Goal: Task Accomplishment & Management: Manage account settings

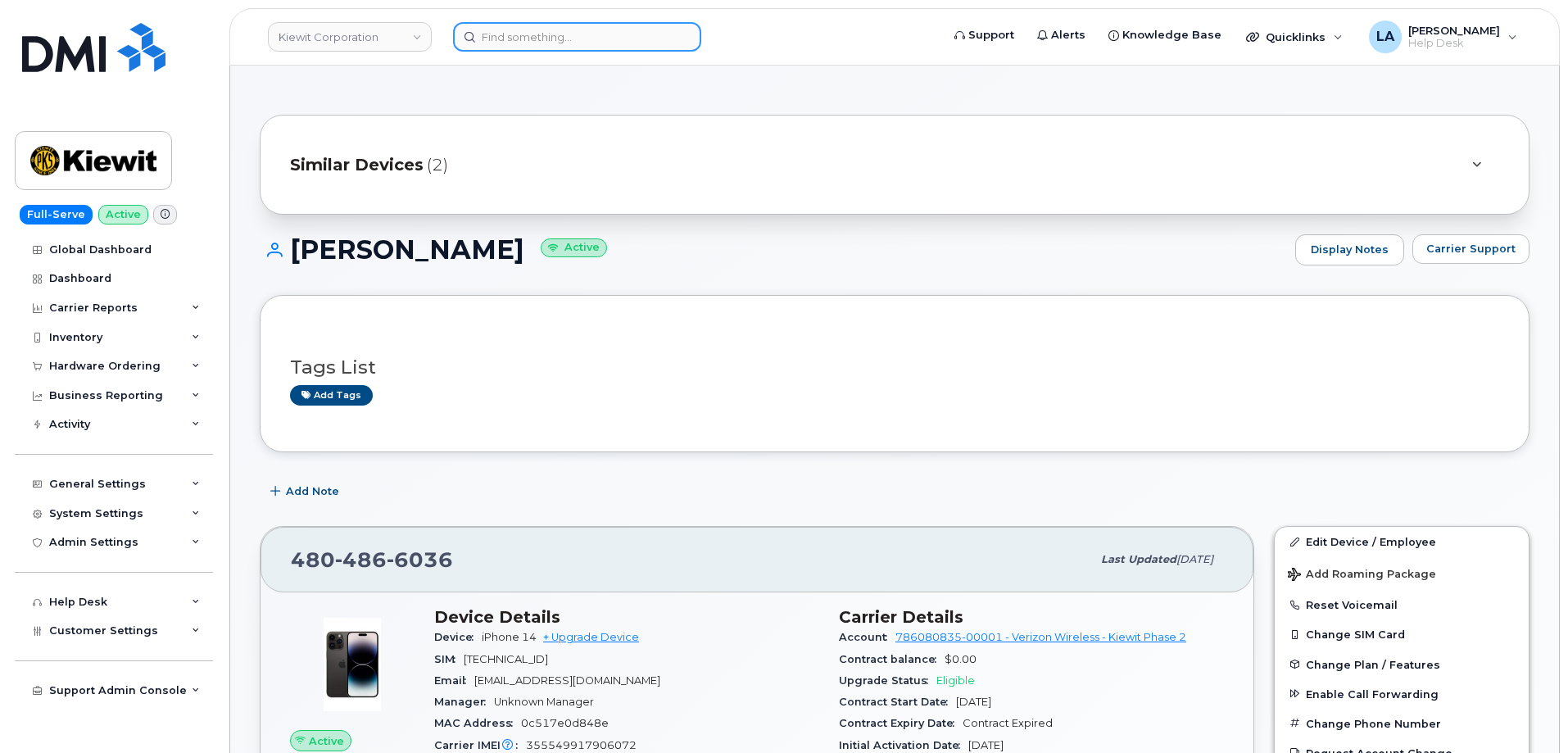
click at [550, 32] on input at bounding box center [576, 37] width 248 height 30
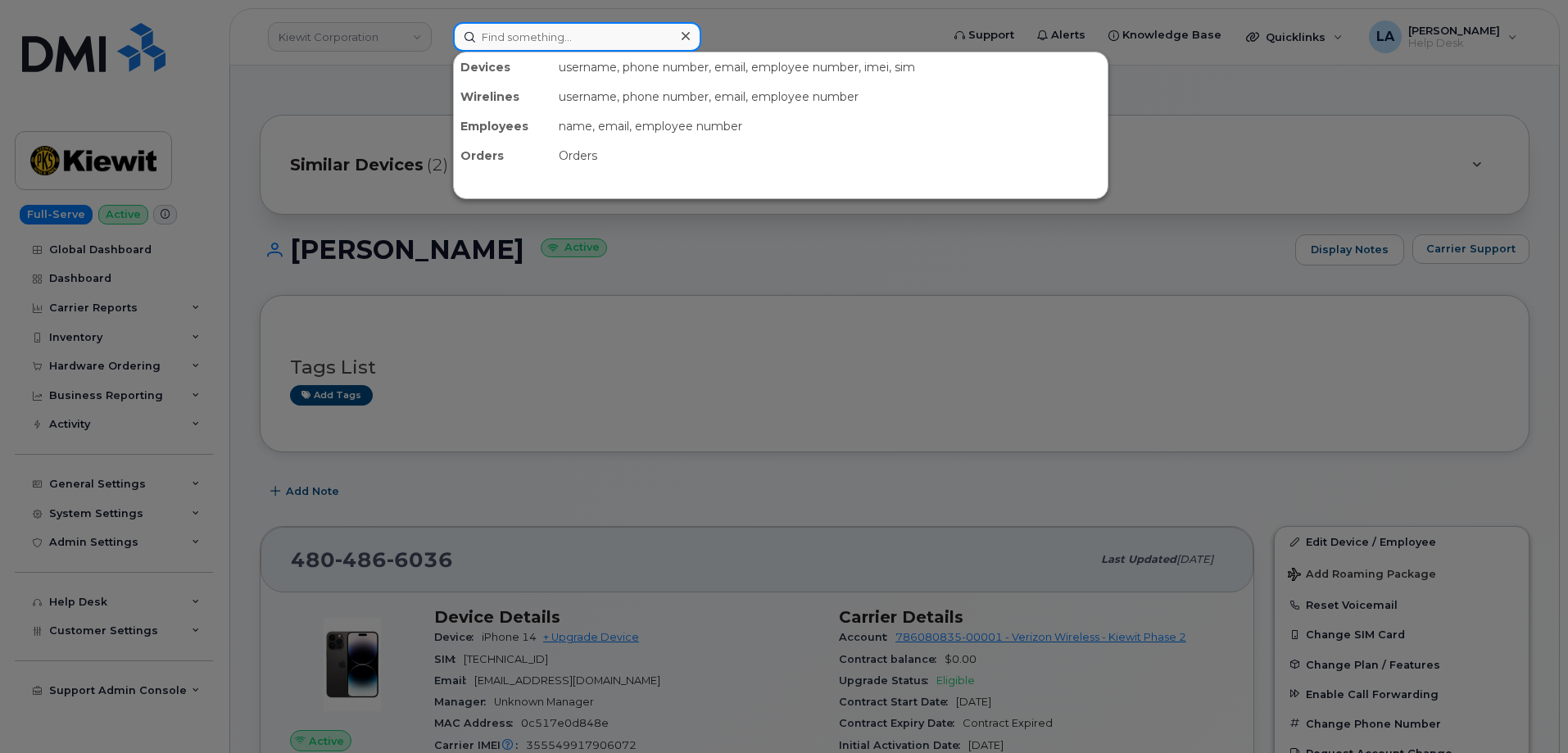
paste input "7076573592"
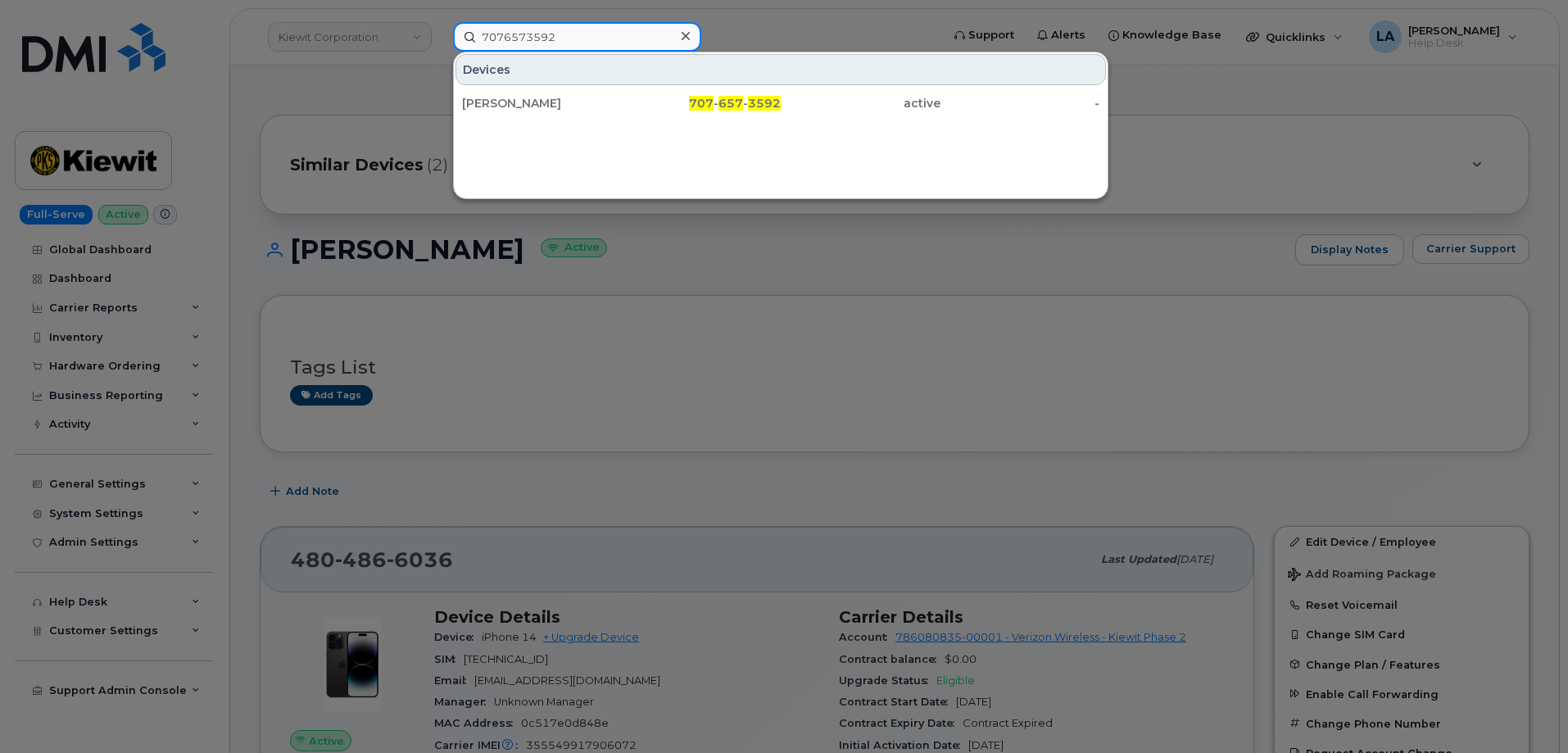
type input "7076573592"
click at [626, 115] on div "707 - 657 - 3592" at bounding box center [701, 103] width 159 height 30
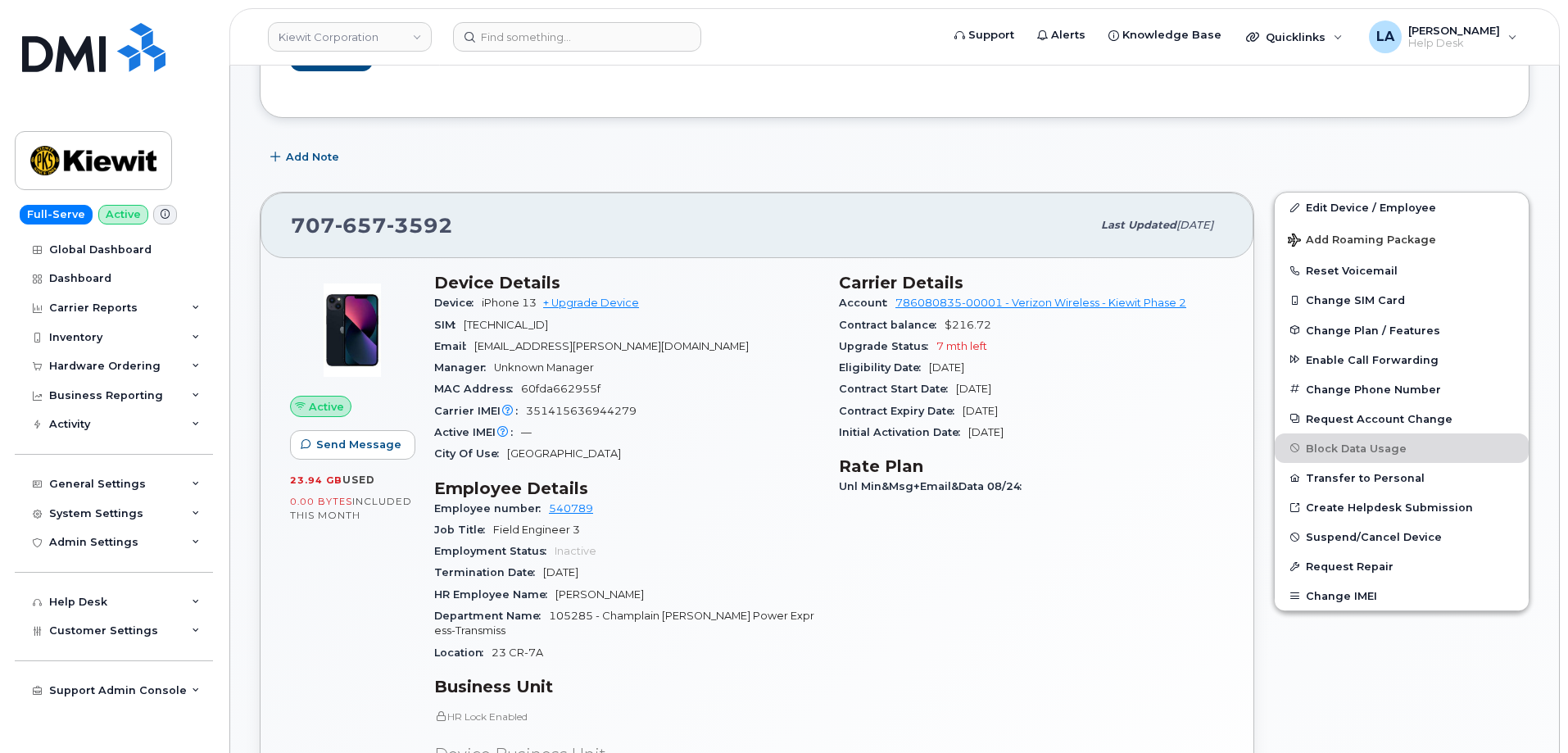
scroll to position [323, 0]
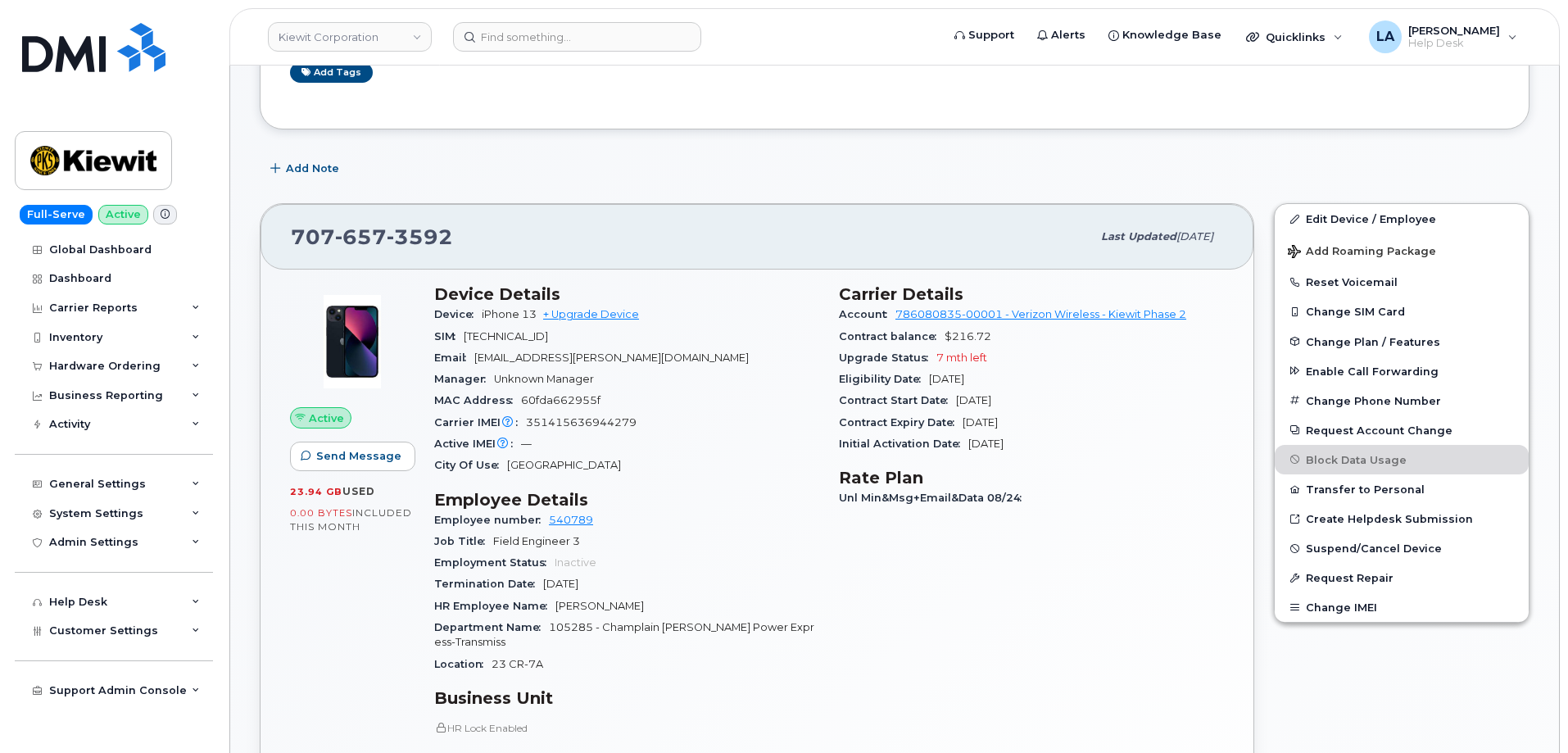
click at [599, 359] on span "GUIAN.AVILA1@KIEWIT.COM" at bounding box center [611, 357] width 274 height 12
click at [626, 355] on span "GUIAN.AVILA1@KIEWIT.COM" at bounding box center [611, 357] width 274 height 12
click at [698, 359] on div "Email GUIAN.AVILA1@KIEWIT.COM" at bounding box center [627, 358] width 385 height 21
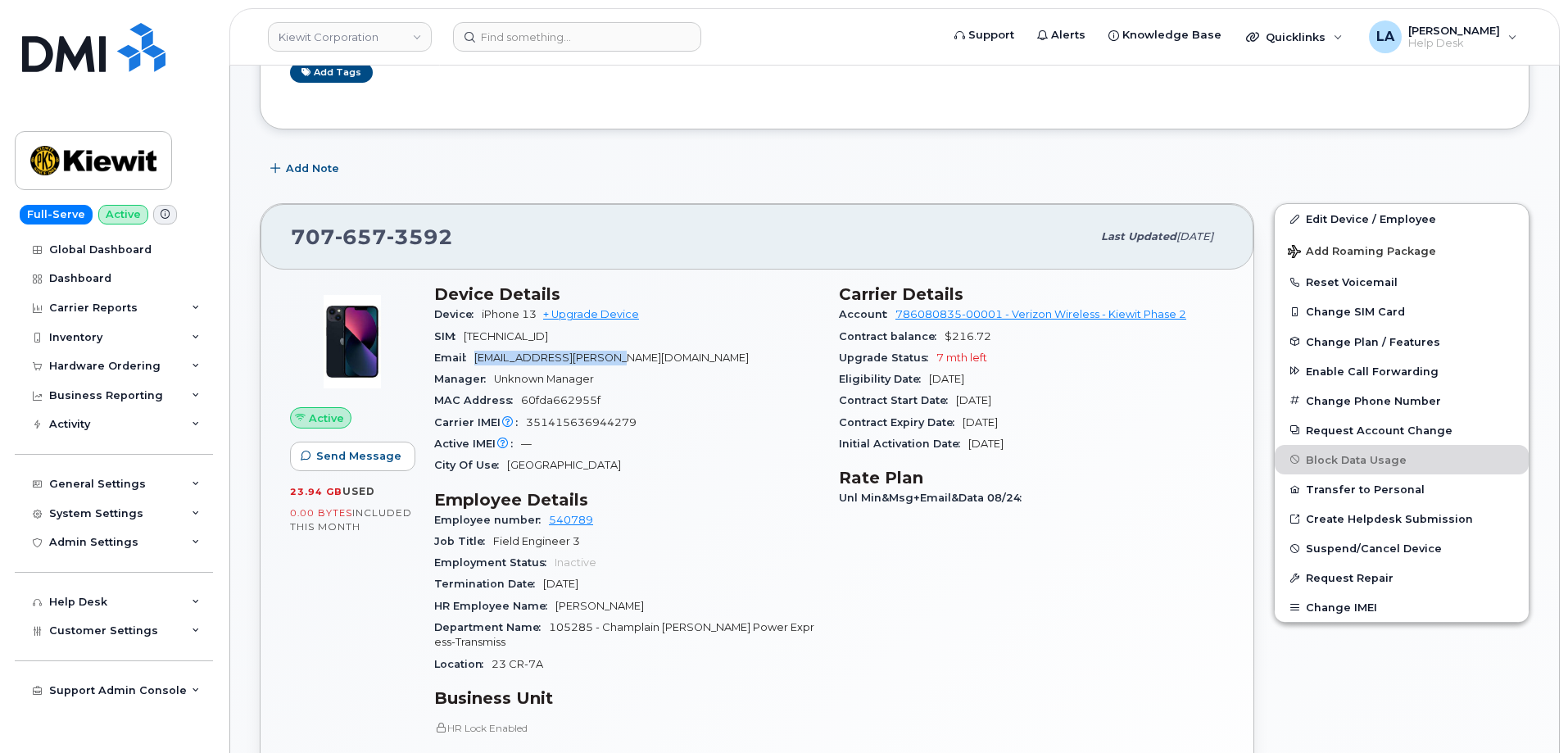
drag, startPoint x: 679, startPoint y: 354, endPoint x: 482, endPoint y: 350, distance: 197.0
click at [477, 351] on div "Email GUIAN.AVILA1@KIEWIT.COM" at bounding box center [627, 358] width 385 height 21
copy span "GUIAN.AVILA1@KIEWIT.COM"
click at [1370, 214] on link "Edit Device / Employee" at bounding box center [1402, 219] width 254 height 30
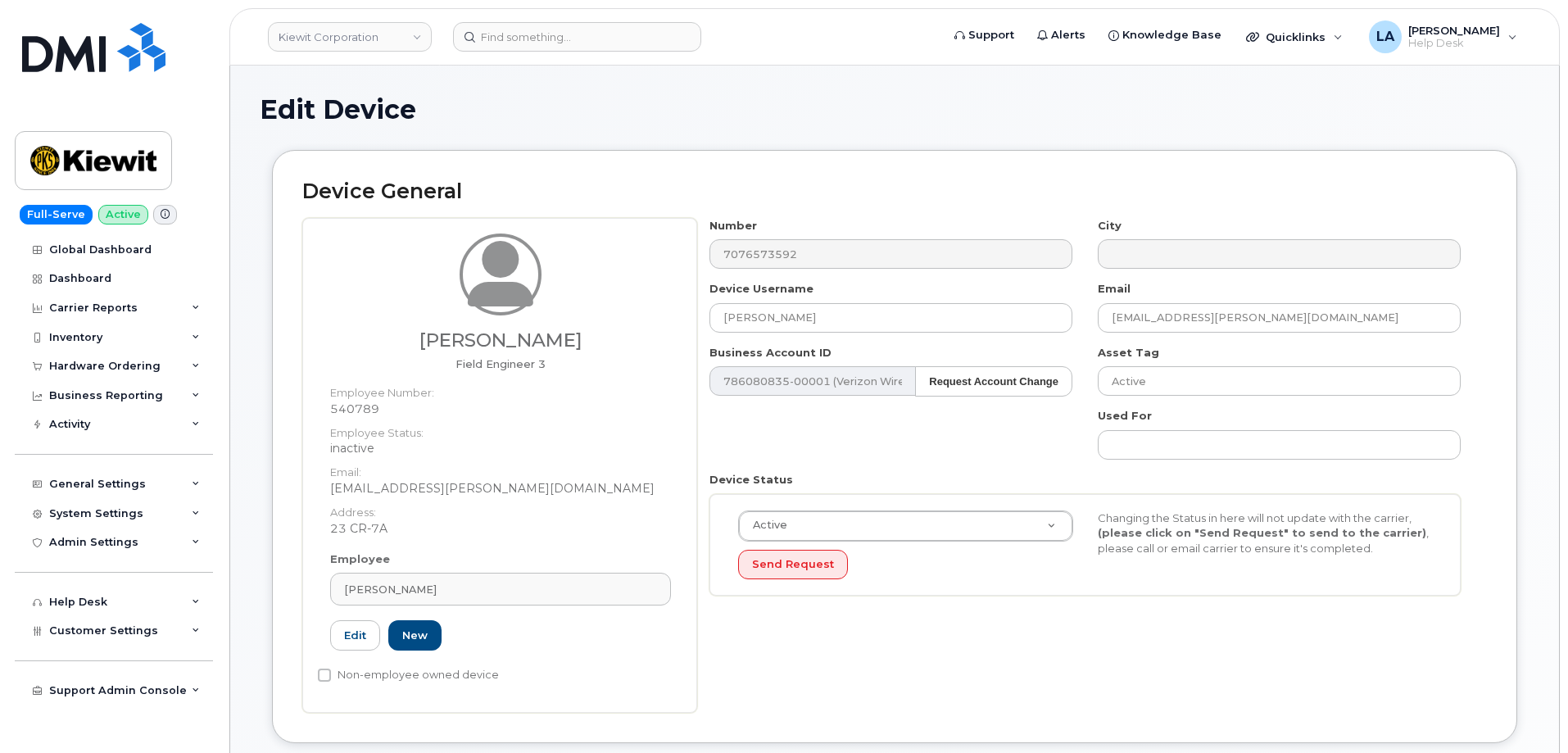
drag, startPoint x: 1567, startPoint y: 239, endPoint x: 1570, endPoint y: 326, distance: 87.1
click at [786, 140] on div "Edit Device" at bounding box center [895, 123] width 1269 height 55
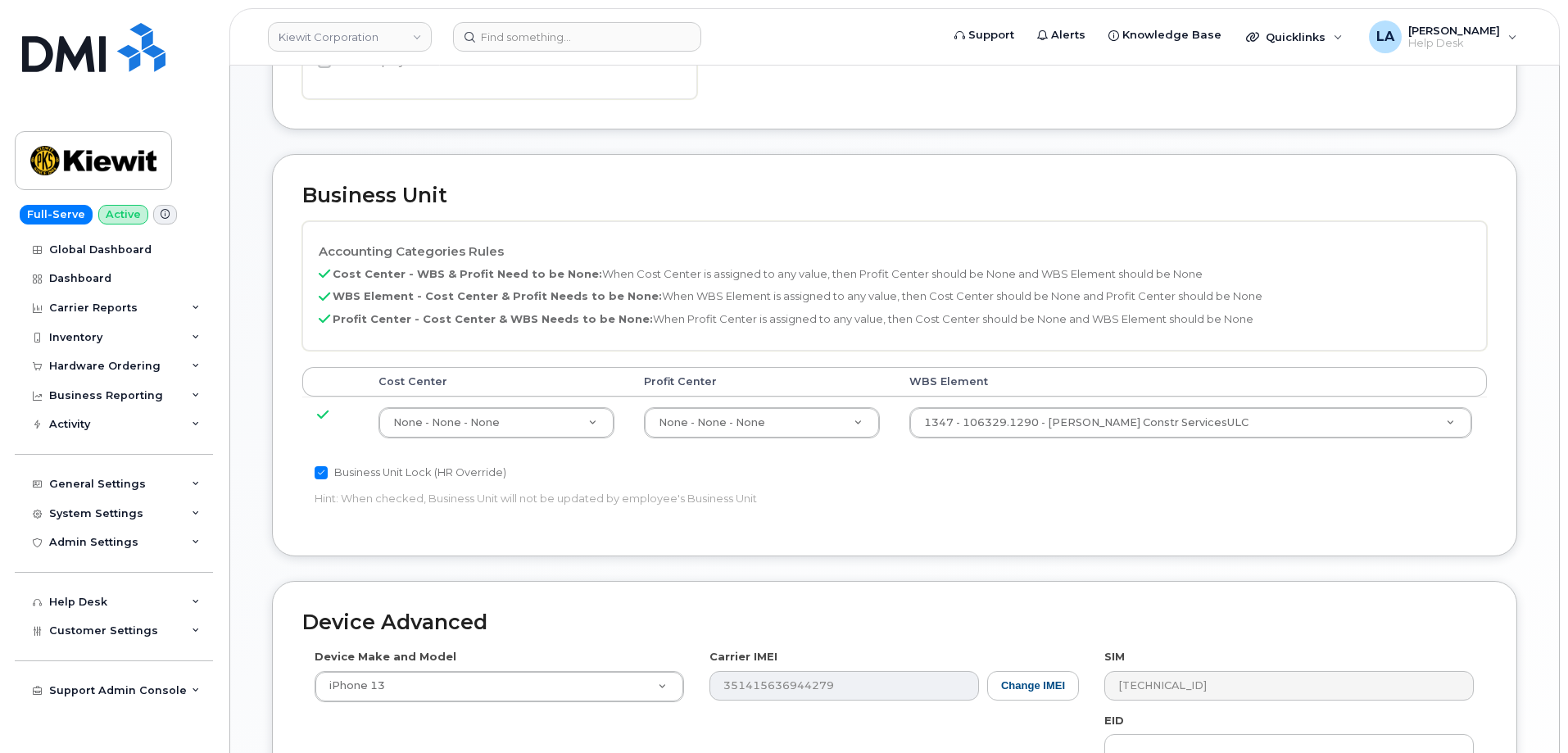
scroll to position [658, 0]
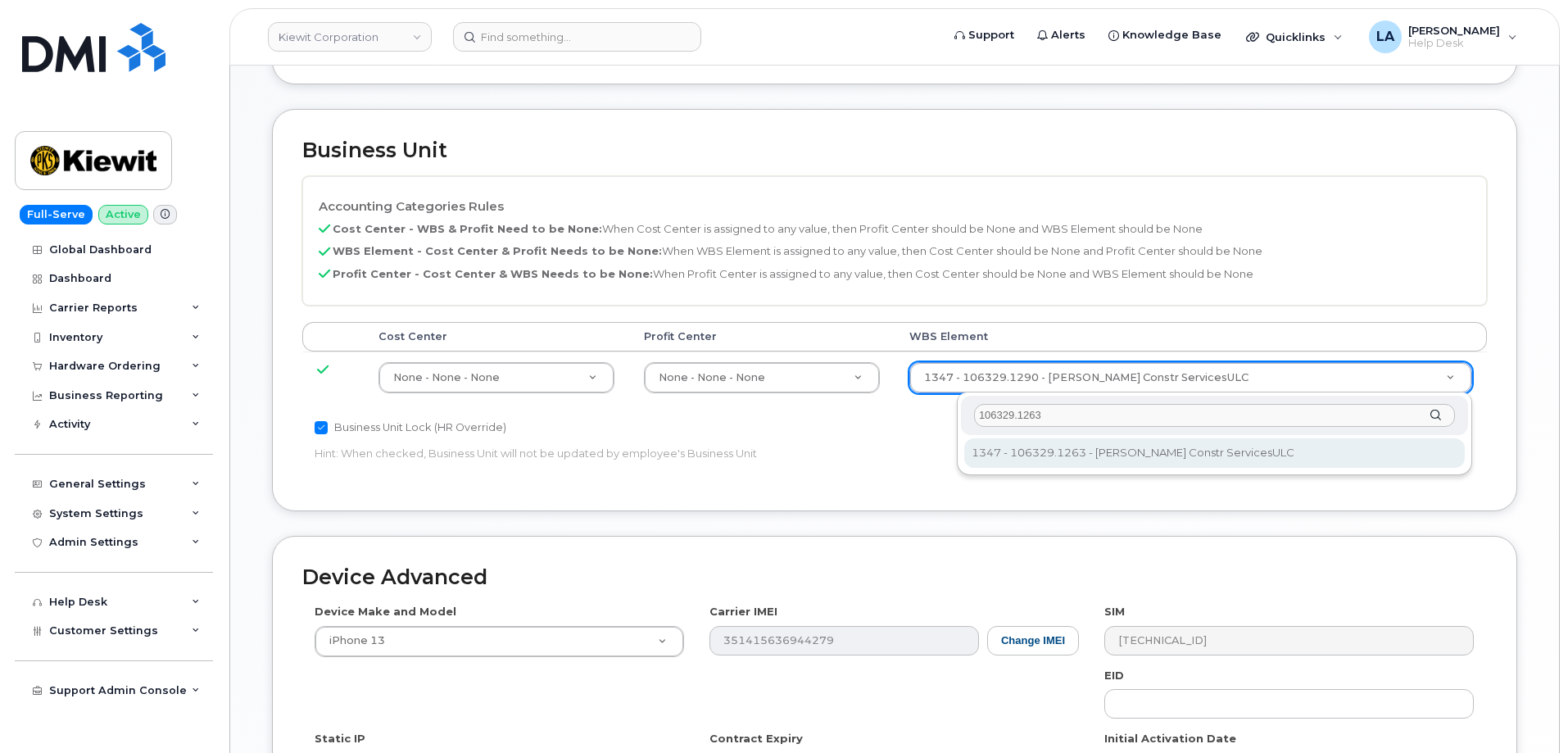
type input "106329.1263"
type input "35630552"
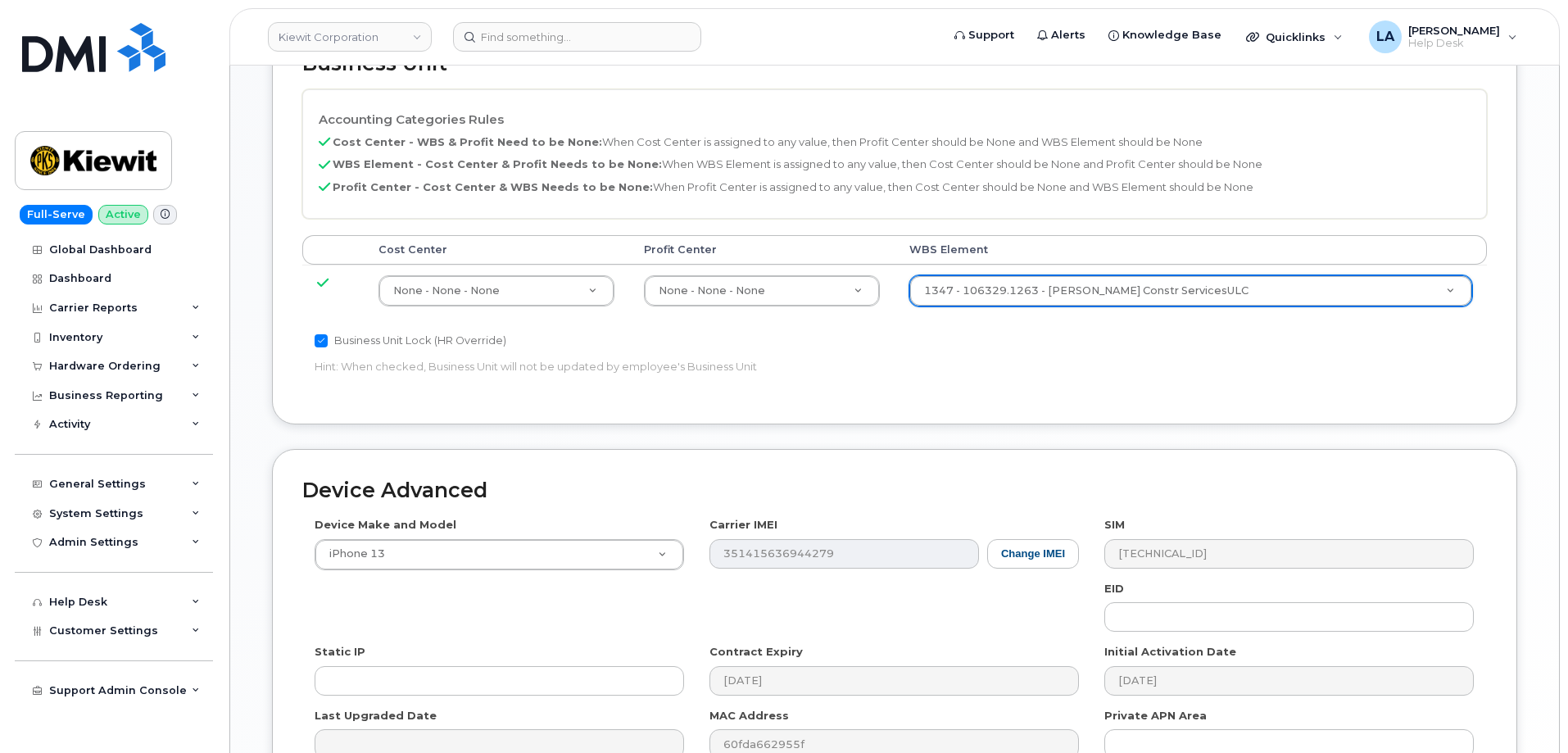
scroll to position [931, 0]
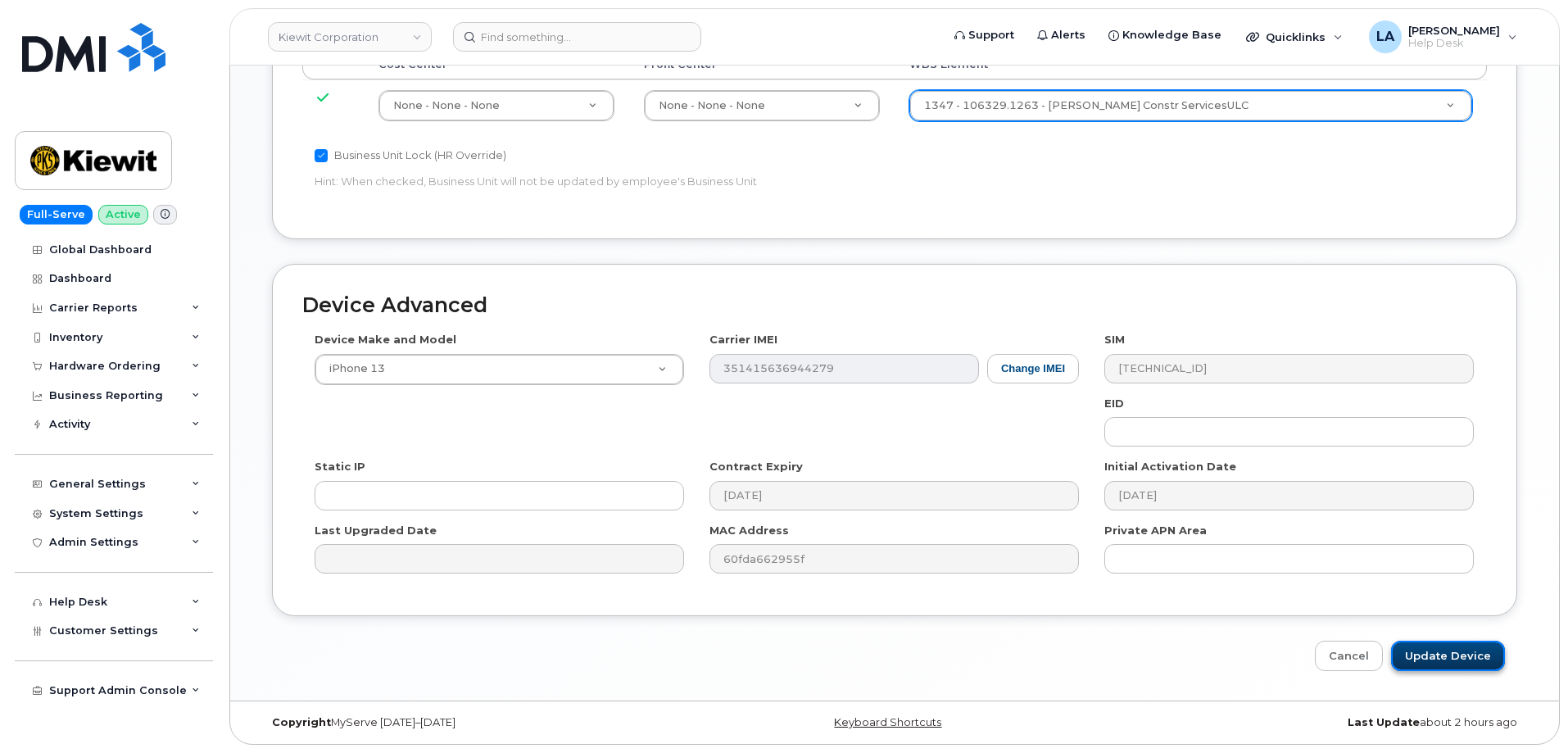
click at [1435, 658] on input "Update Device" at bounding box center [1448, 656] width 114 height 31
type input "Saving..."
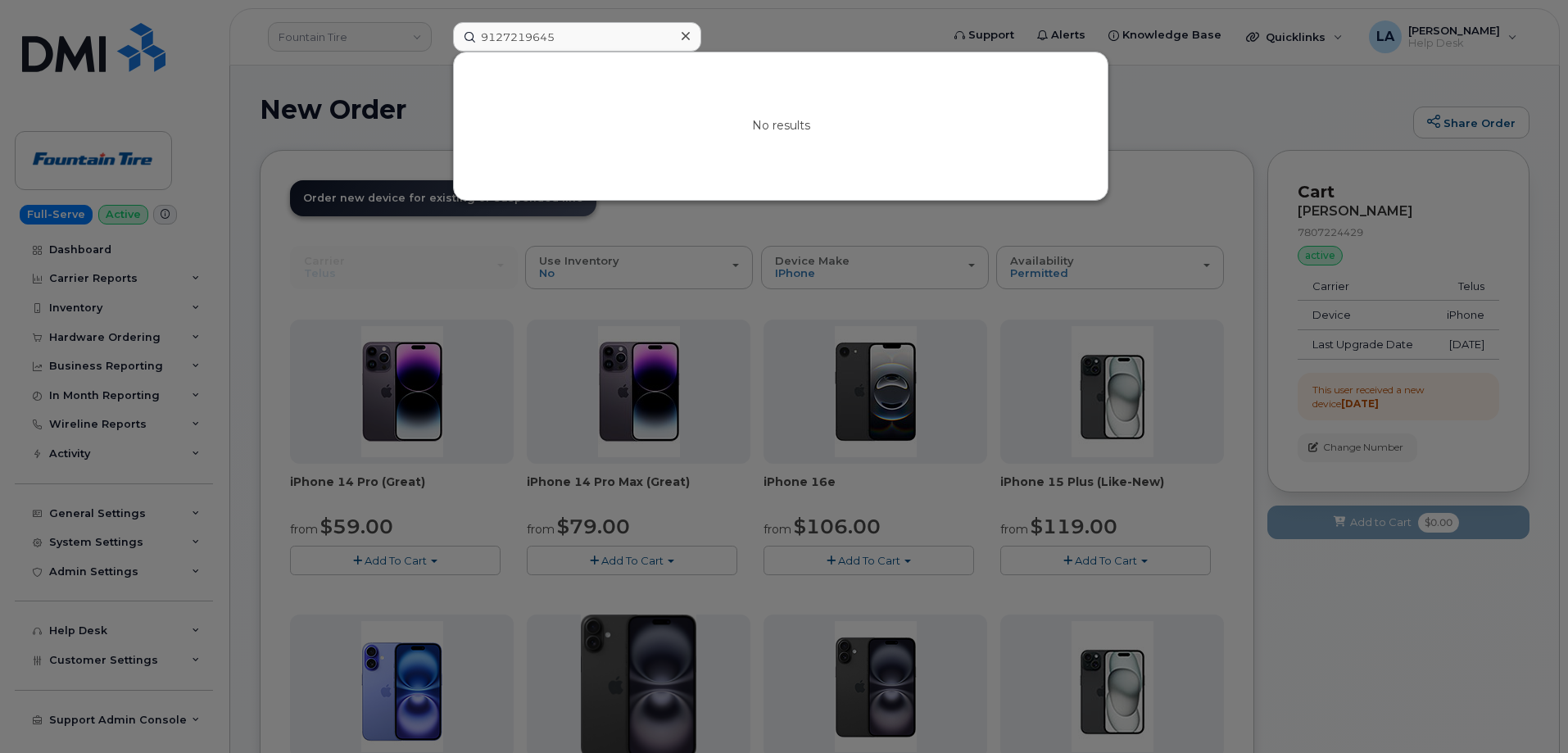
scroll to position [612, 0]
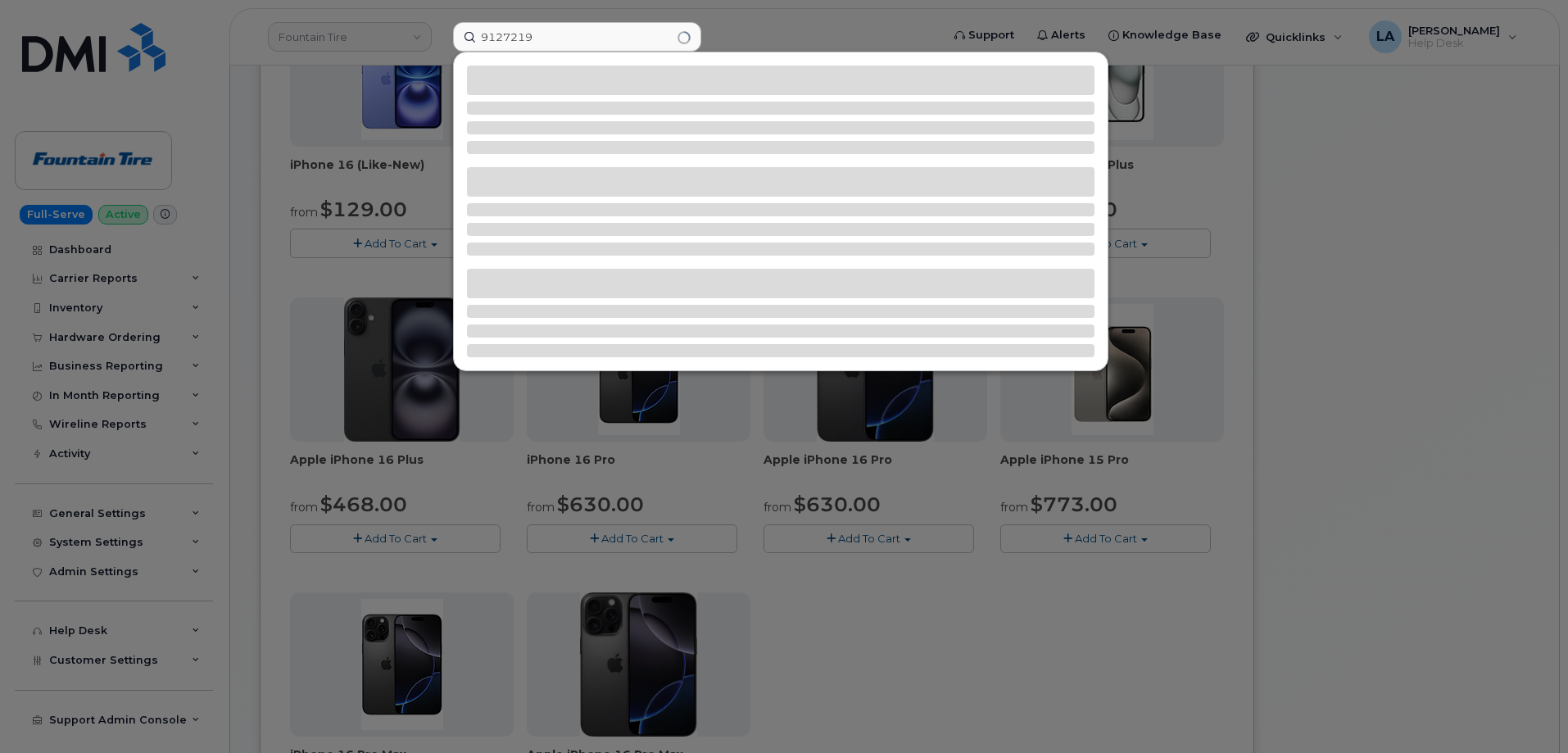
type input "9127219"
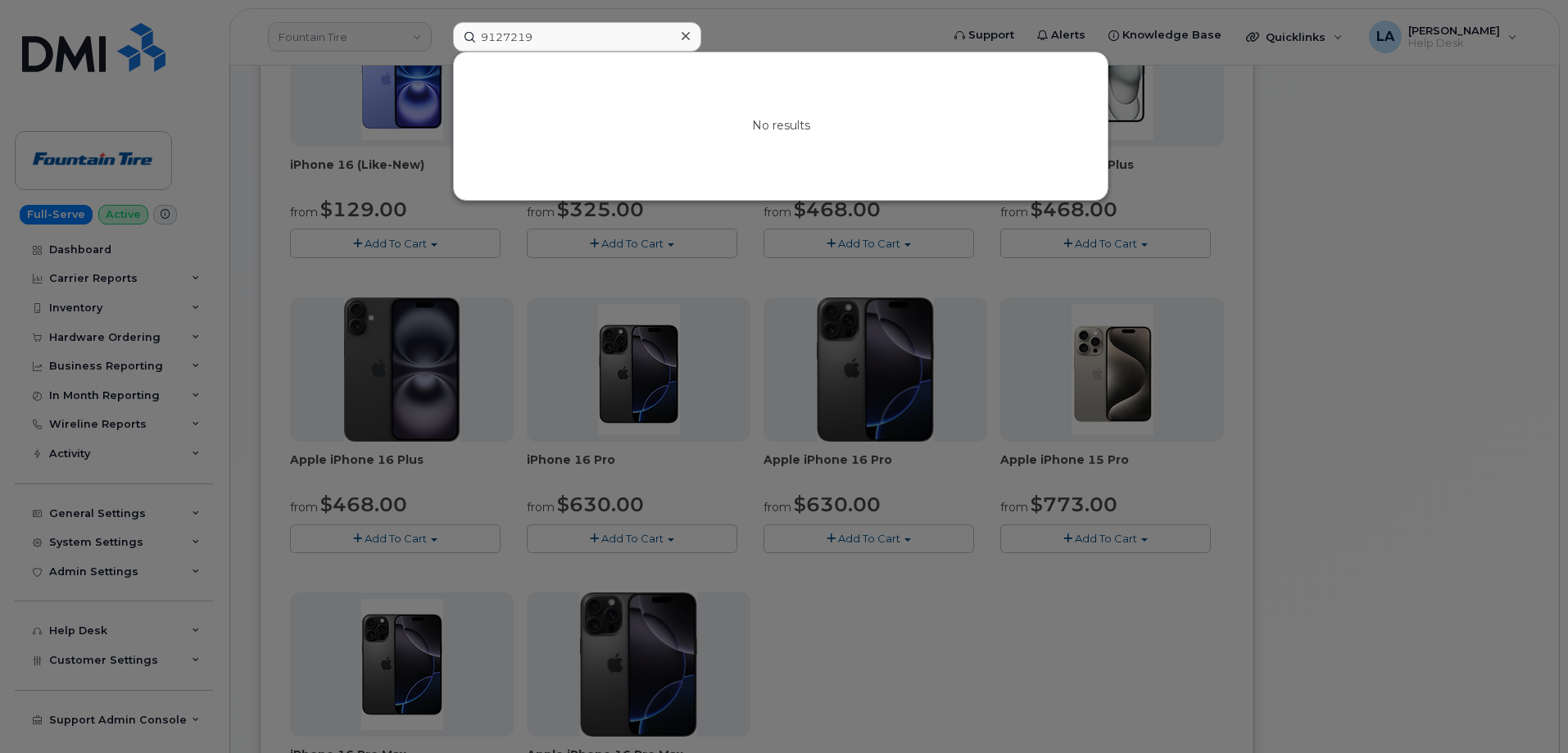
click at [688, 36] on icon at bounding box center [685, 36] width 8 height 13
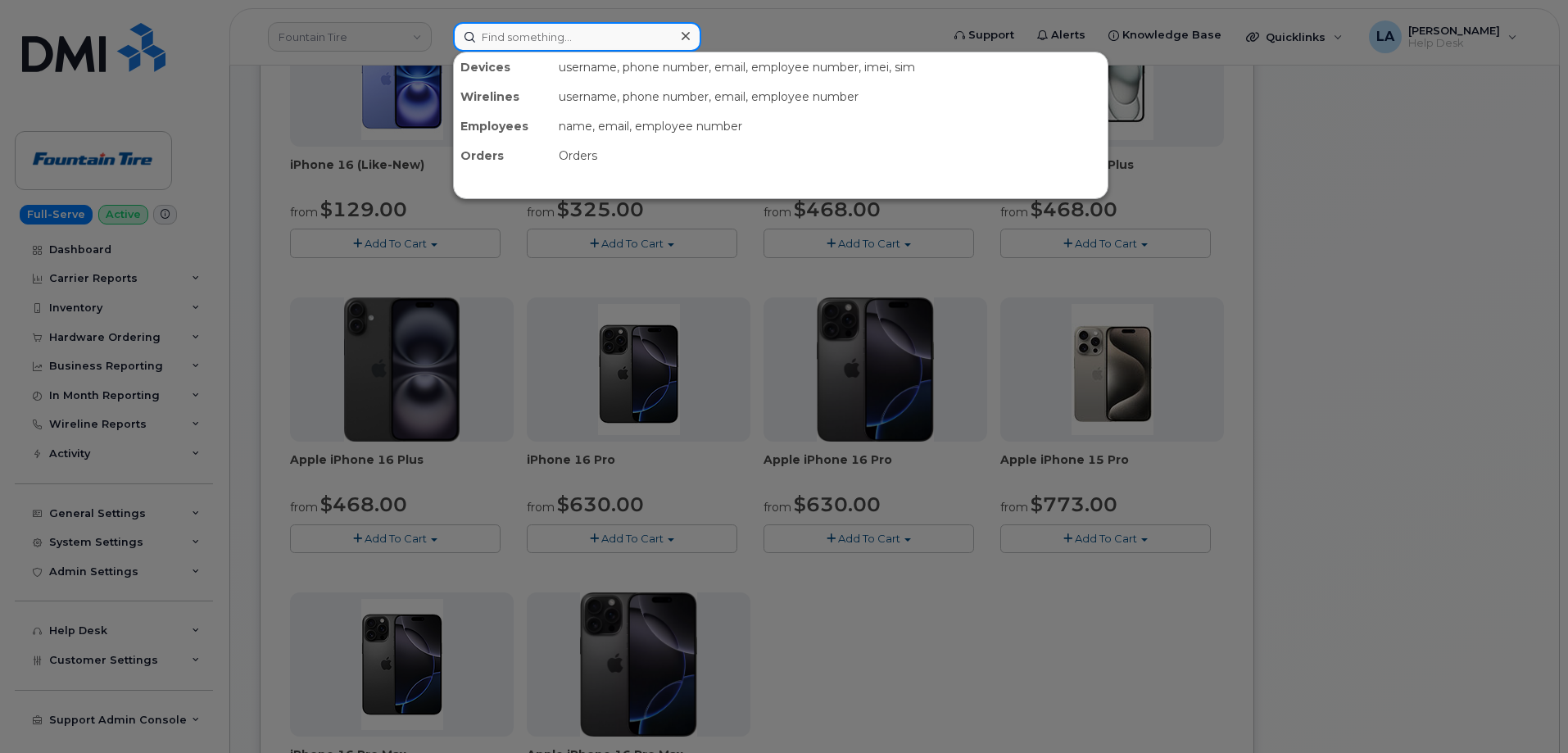
click at [597, 32] on input at bounding box center [576, 37] width 248 height 30
paste input "409 261 4035"
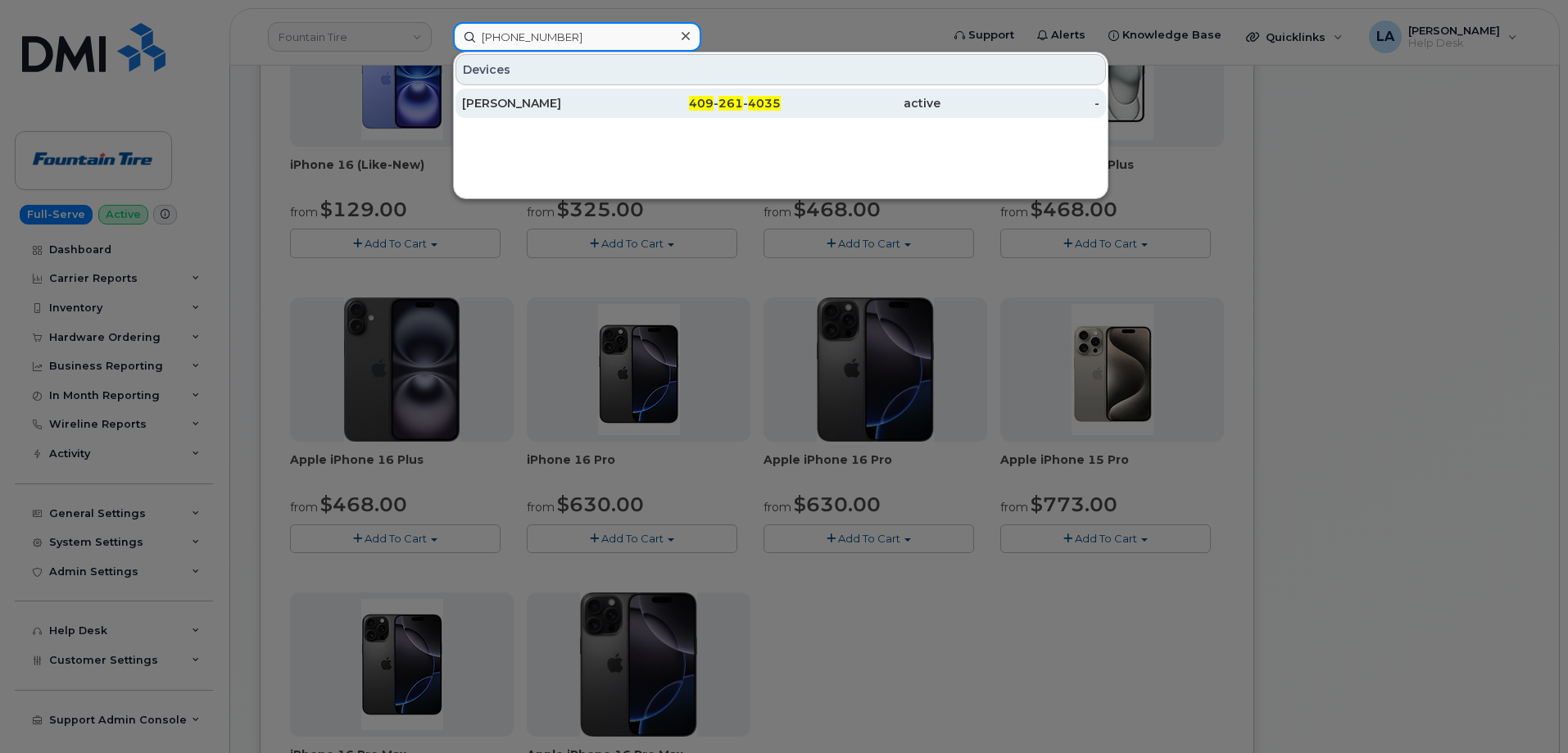
type input "409 261 4035"
click at [521, 108] on div "LYNN GARDNER" at bounding box center [542, 103] width 159 height 17
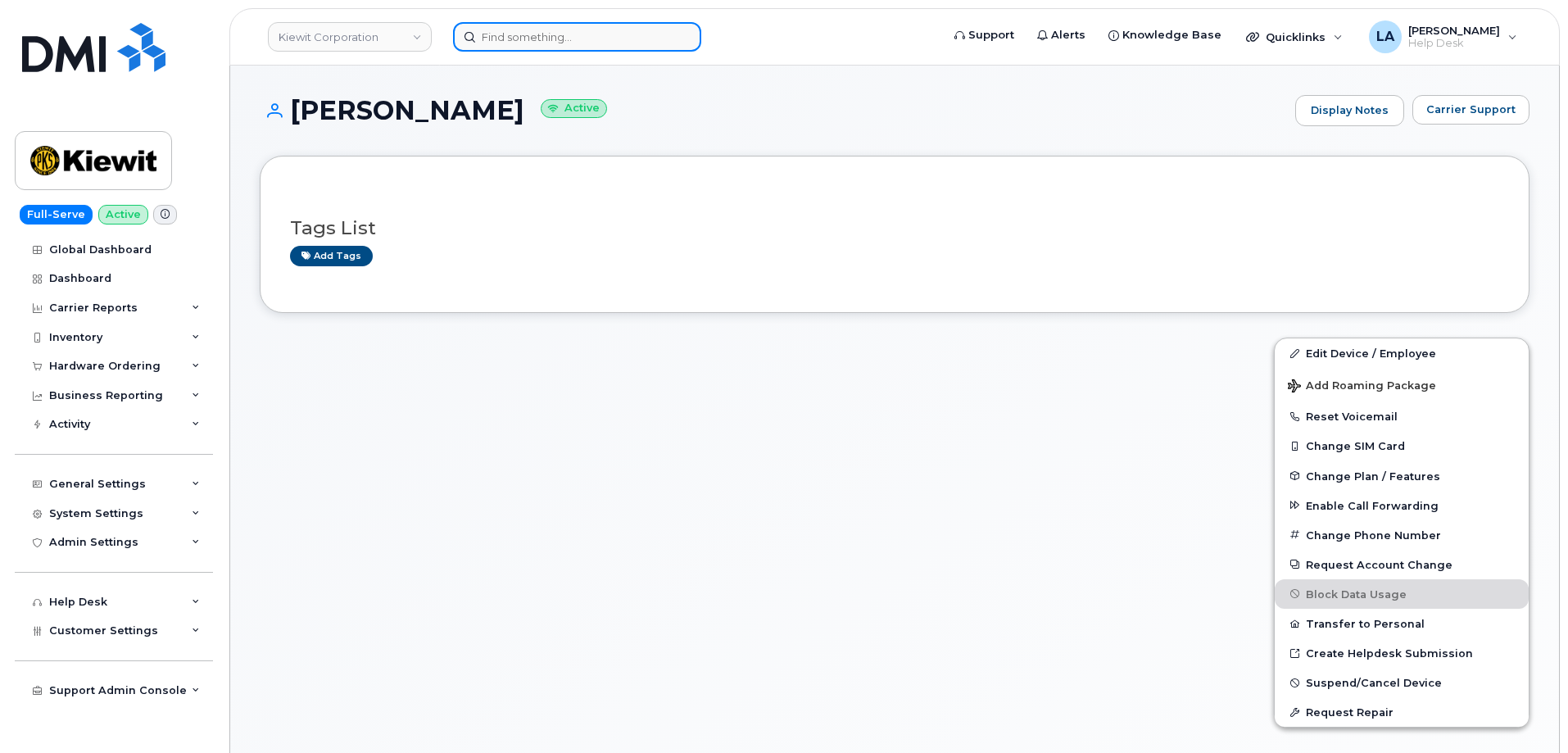
click at [584, 39] on input at bounding box center [576, 37] width 248 height 30
paste input "[PHONE_NUMBER]"
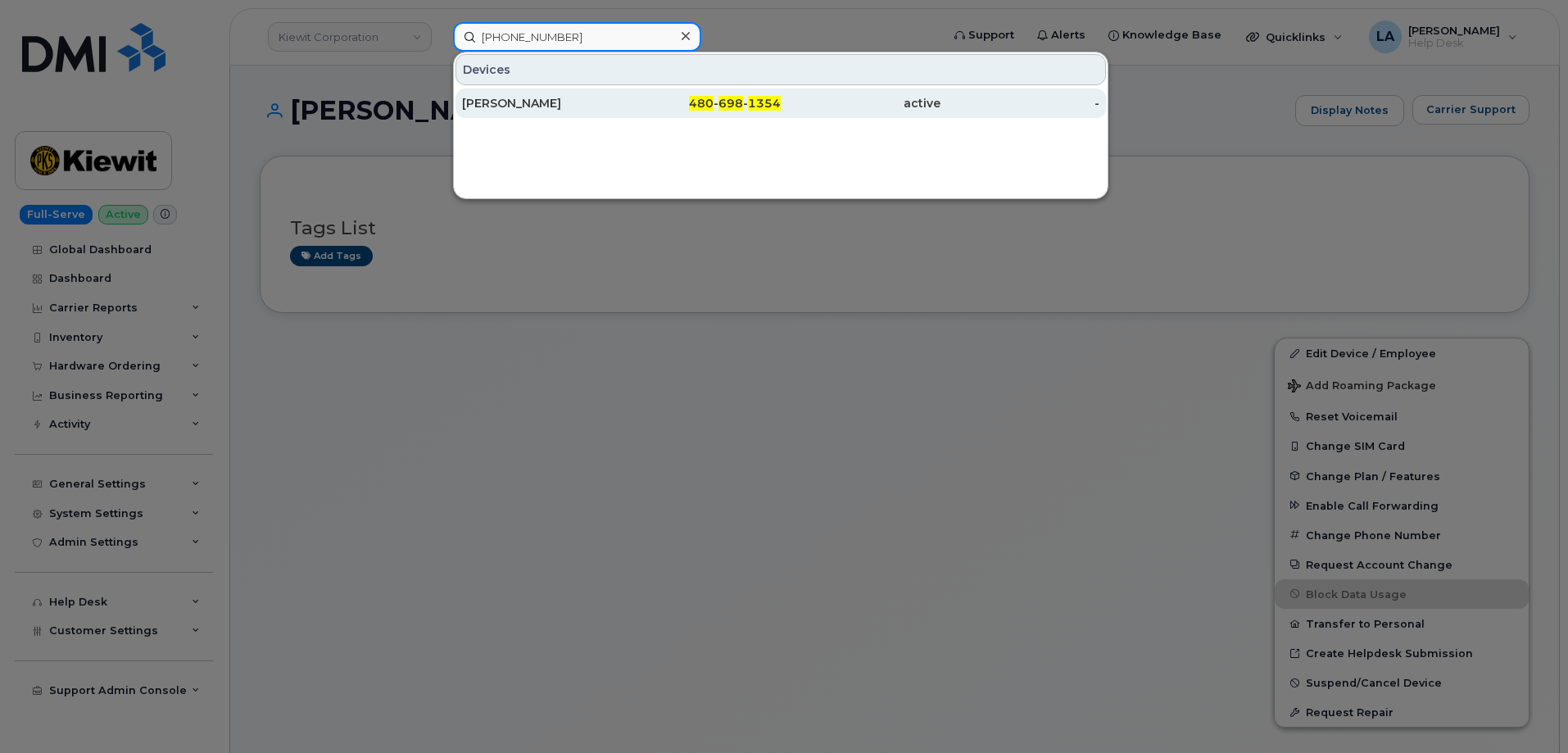
type input "[PHONE_NUMBER]"
click at [511, 110] on div "[PERSON_NAME]" at bounding box center [542, 103] width 159 height 17
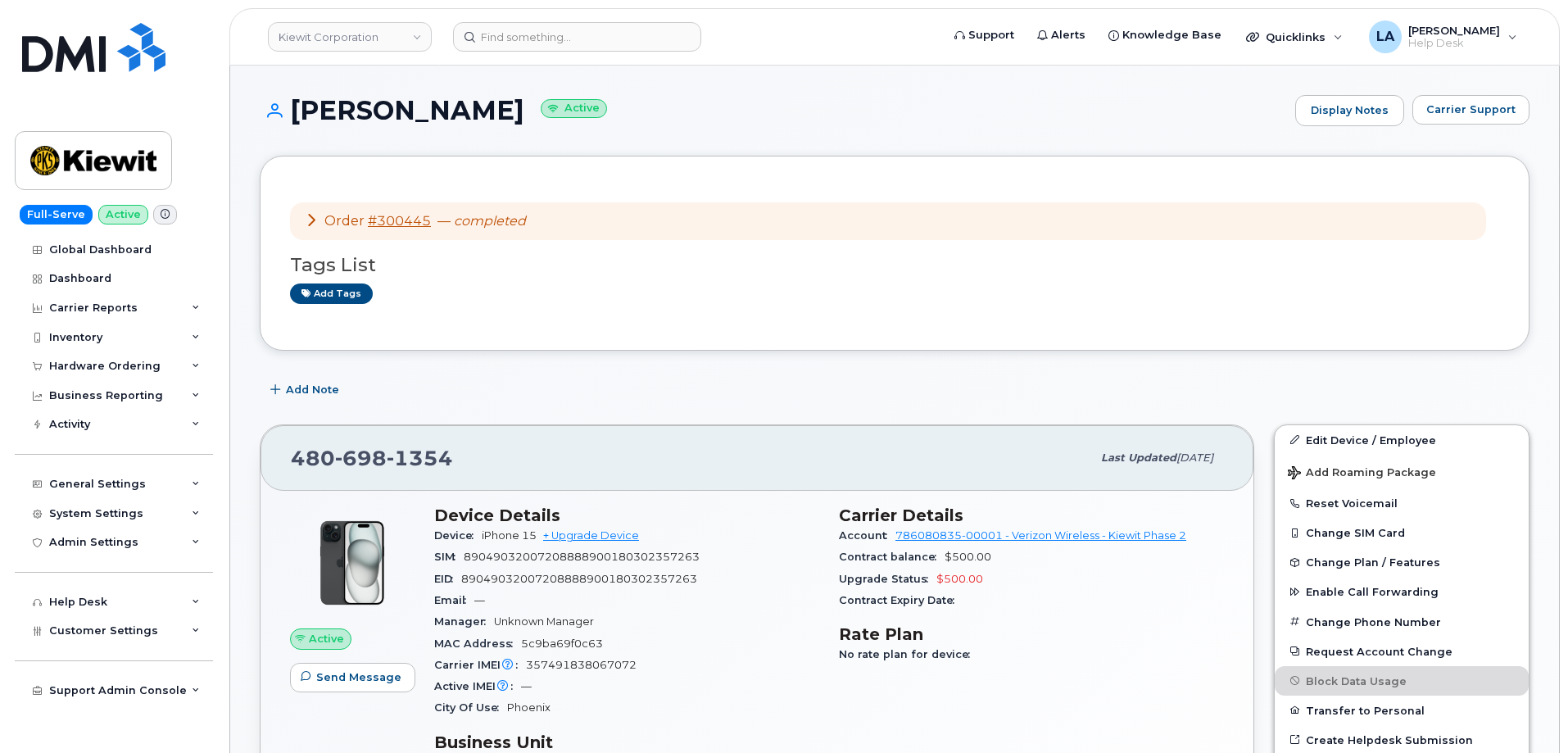
drag, startPoint x: 292, startPoint y: 103, endPoint x: 588, endPoint y: 114, distance: 296.2
click at [519, 109] on h1 "[PERSON_NAME] Active" at bounding box center [773, 109] width 1027 height 29
copy h1 "[PERSON_NAME]"
click at [1321, 442] on link "Edit Device / Employee" at bounding box center [1402, 440] width 254 height 30
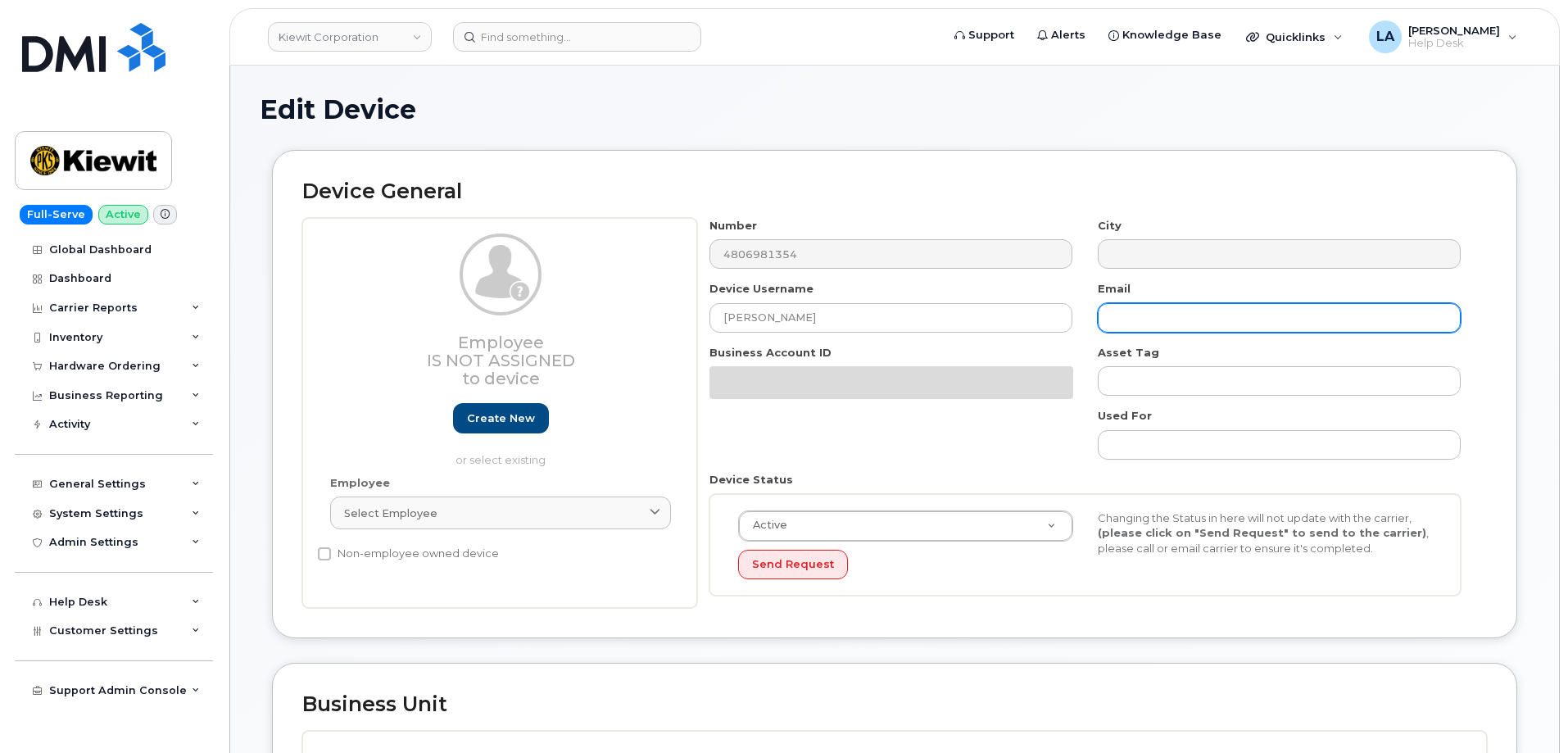
click at [1177, 321] on input "text" at bounding box center [1279, 318] width 362 height 30
paste input "TIMOTHYL.CURRAN@KIEWIT.COM"
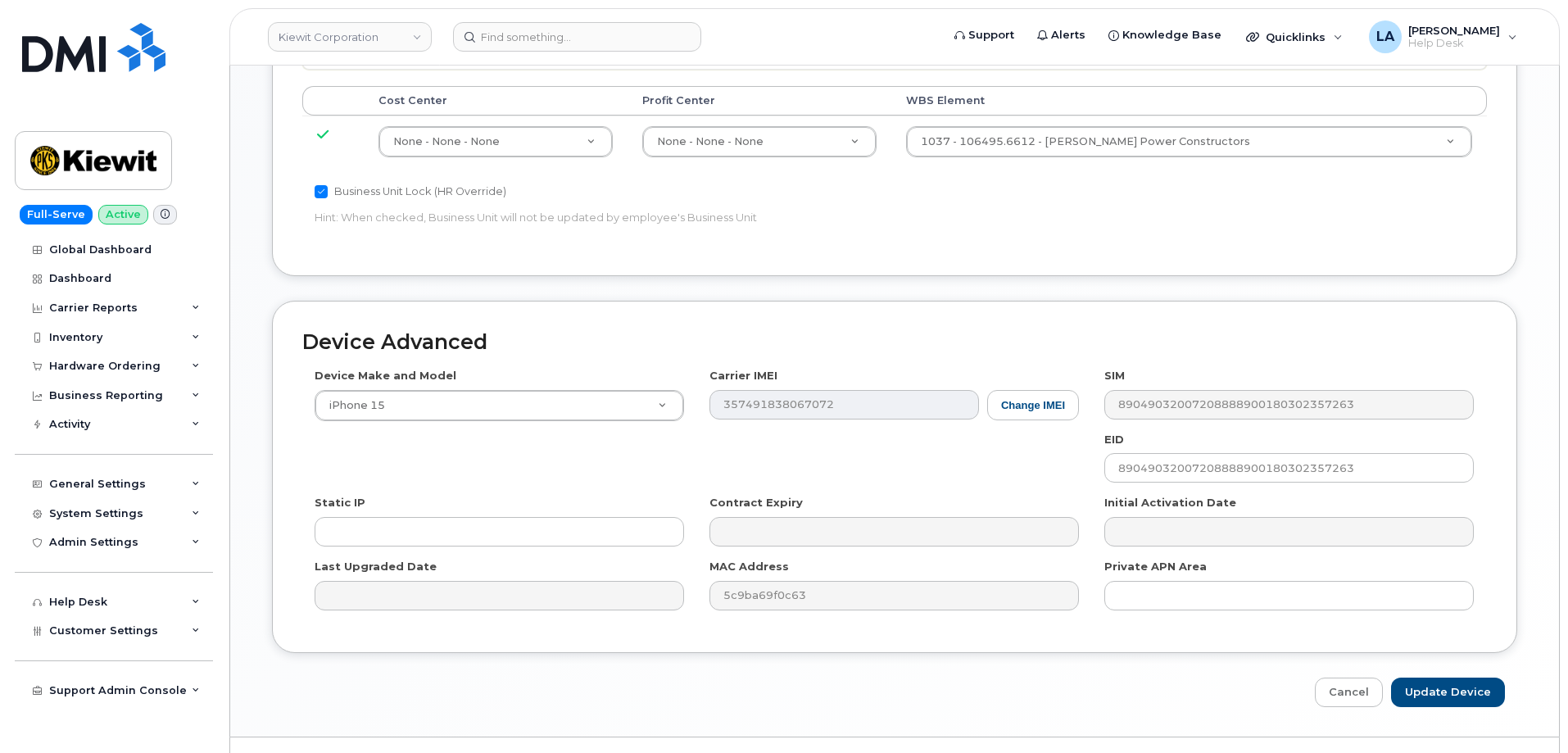
scroll to position [826, 0]
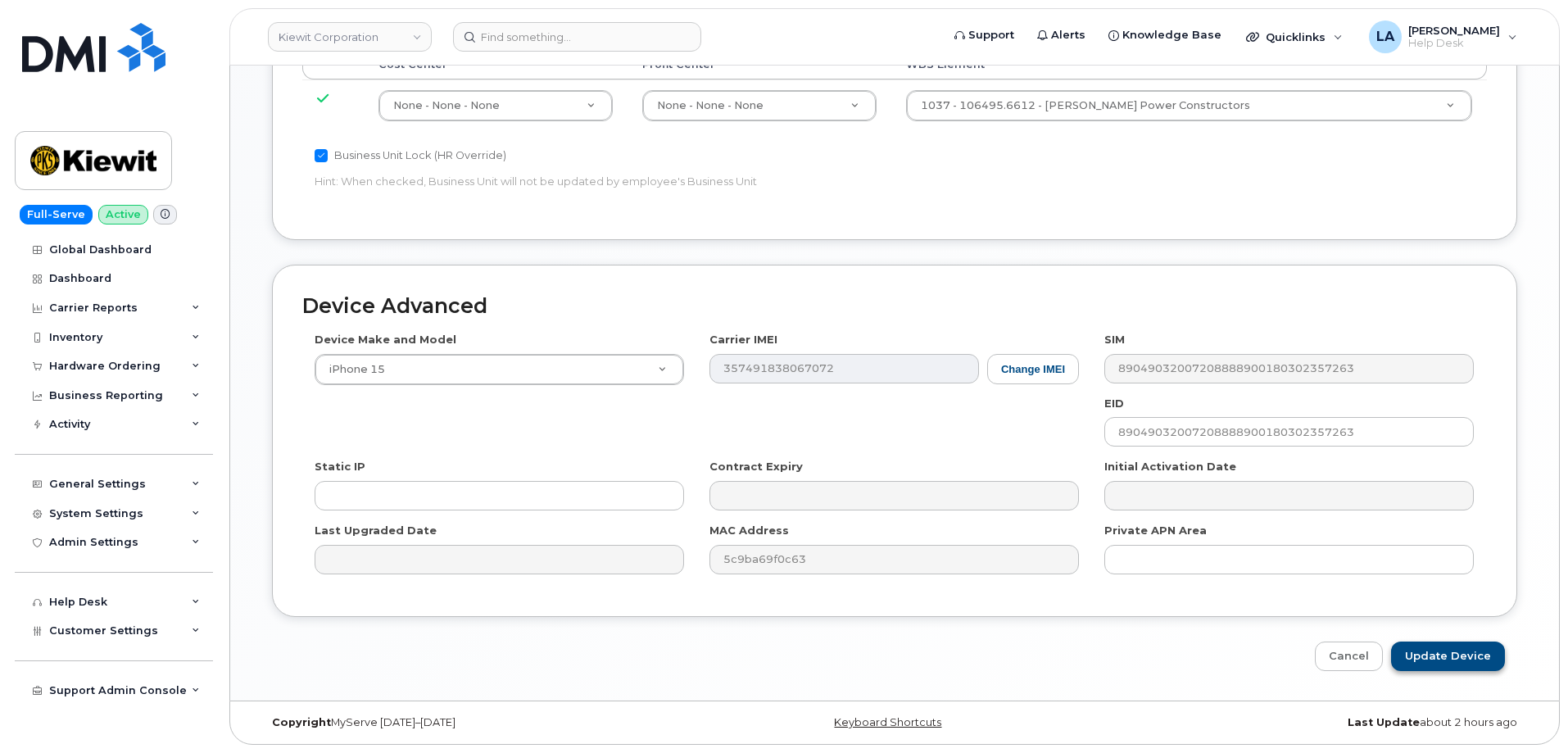
type input "[EMAIL_ADDRESS][PERSON_NAME][PERSON_NAME][DOMAIN_NAME]"
click at [1434, 652] on input "Update Device" at bounding box center [1448, 657] width 114 height 31
type input "Saving..."
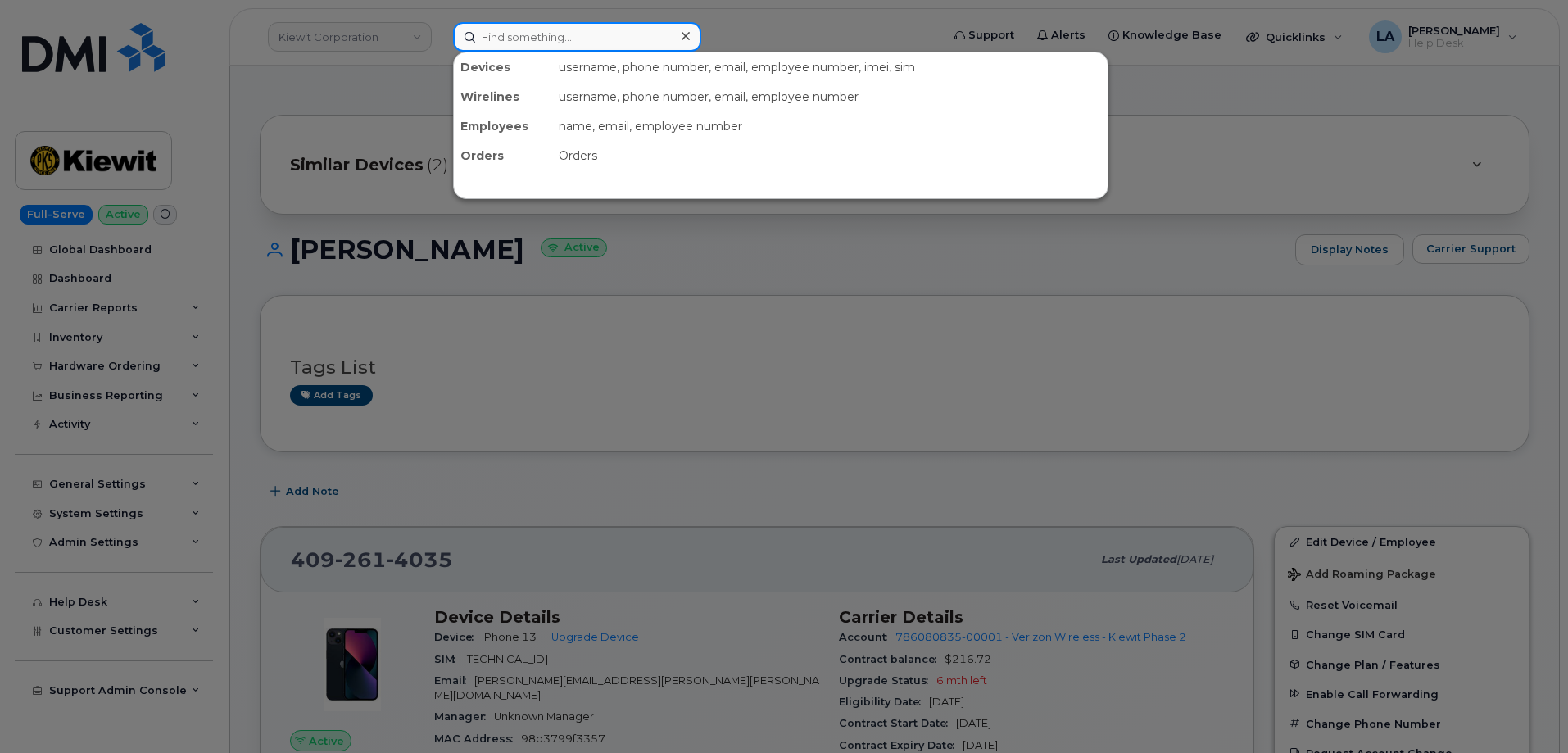
click at [568, 35] on input at bounding box center [576, 37] width 248 height 30
paste input "409.937.1891"
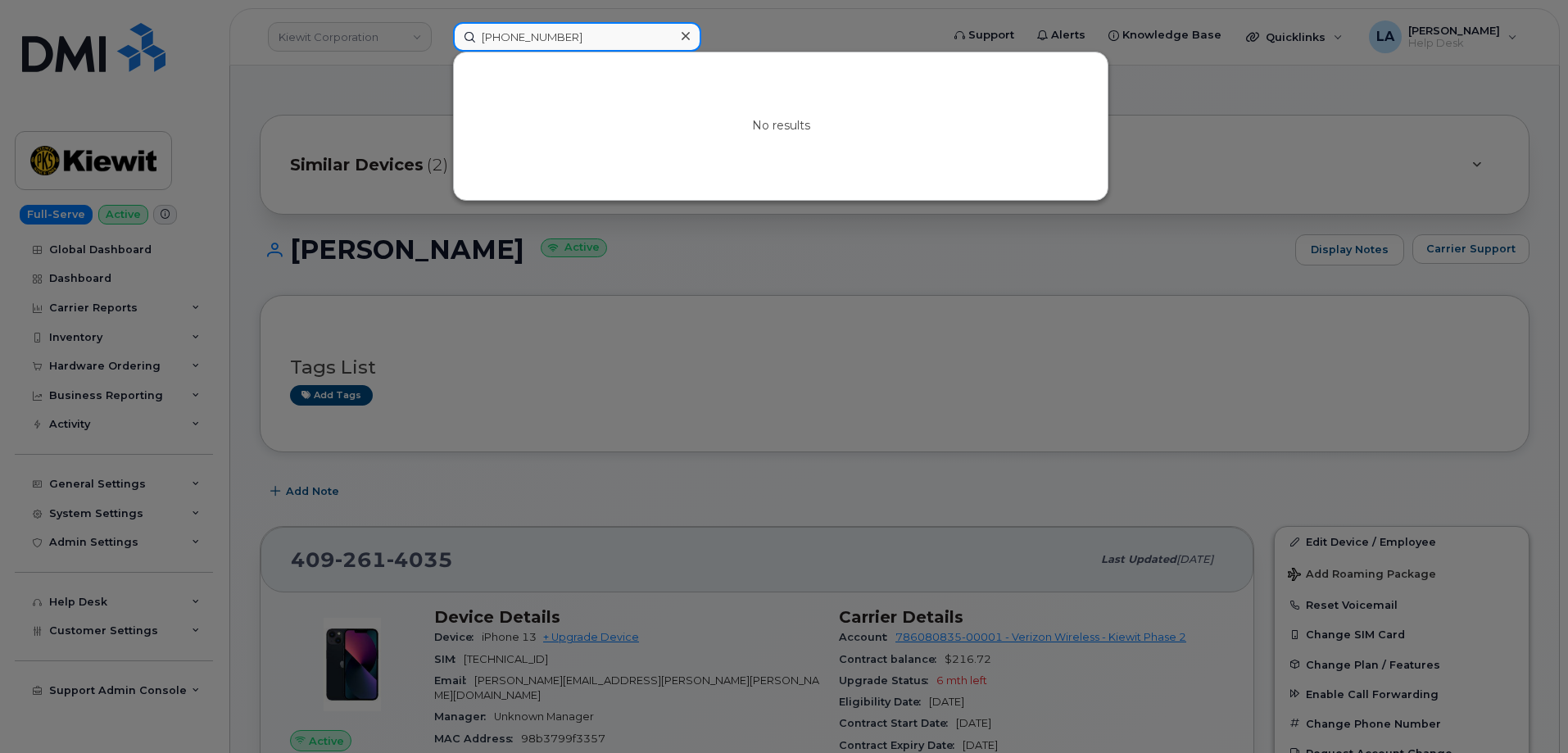
type input "409 937 1891"
click at [1264, 211] on div at bounding box center [784, 376] width 1568 height 753
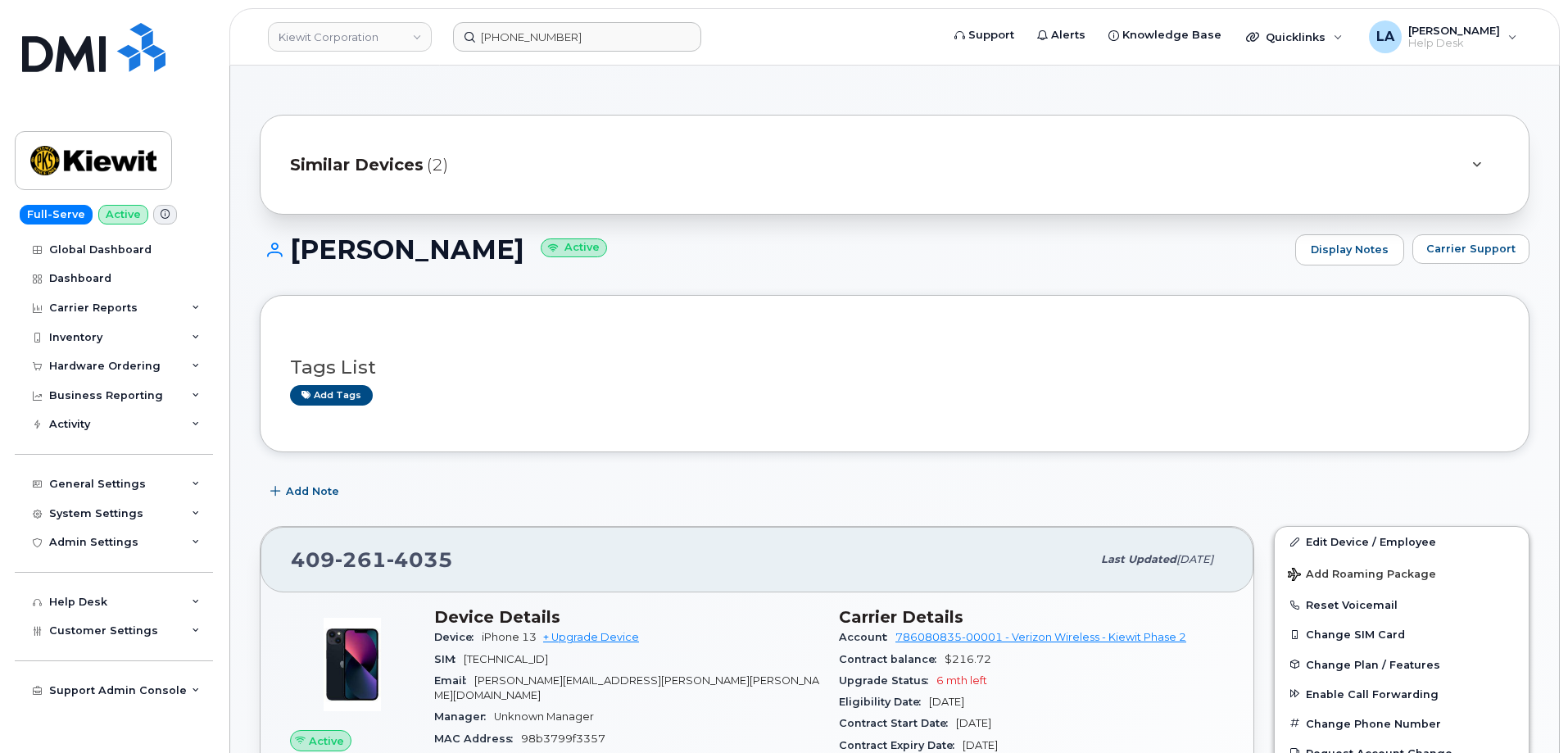
click at [555, 150] on div "Similar Devices (2)" at bounding box center [871, 165] width 1164 height 39
